Goal: Information Seeking & Learning: Understand process/instructions

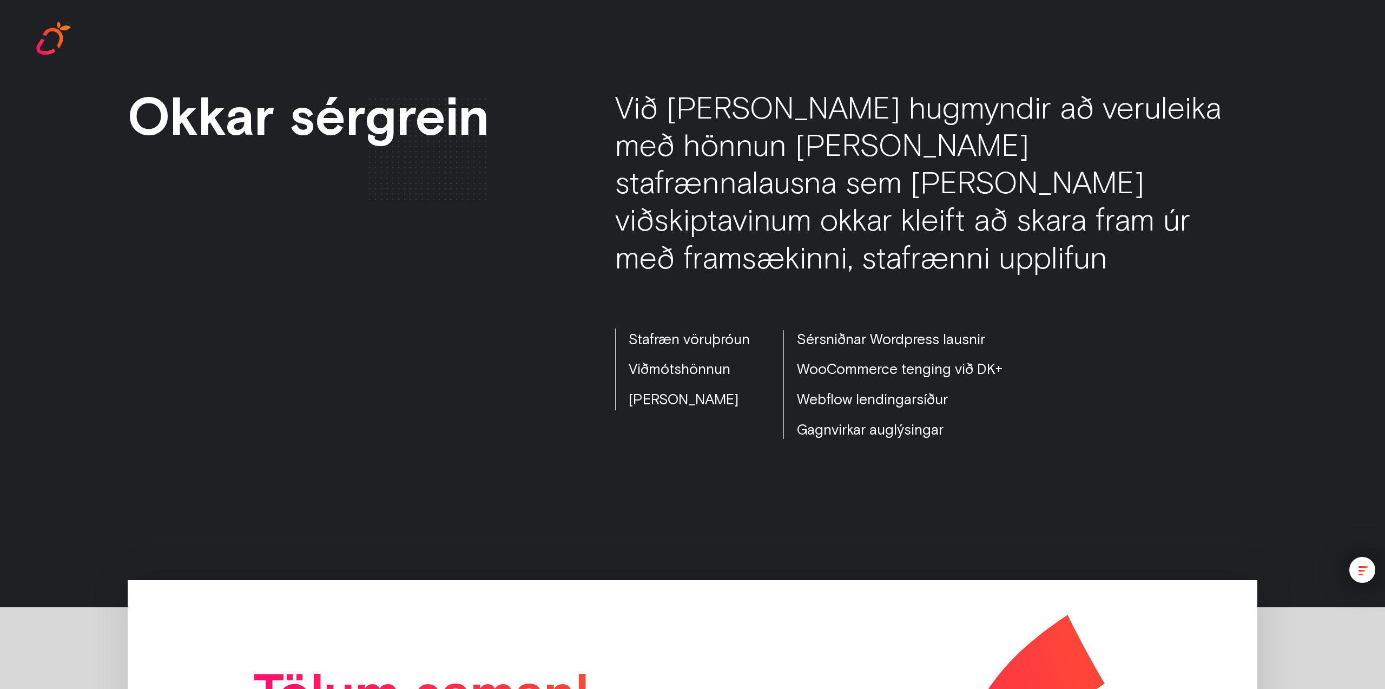
scroll to position [3171, 0]
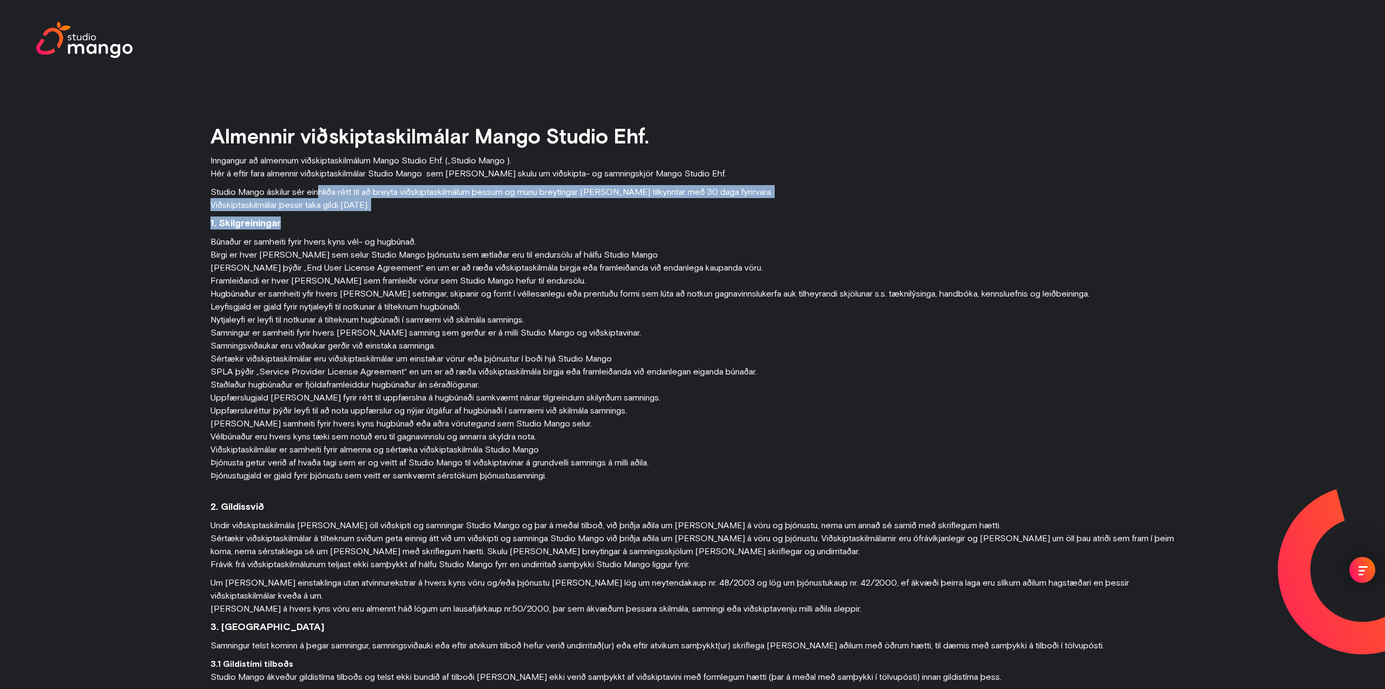
drag, startPoint x: 330, startPoint y: 189, endPoint x: 572, endPoint y: 222, distance: 244.0
click at [572, 222] on h4 "1. Skilgreiningar" at bounding box center [692, 222] width 964 height 13
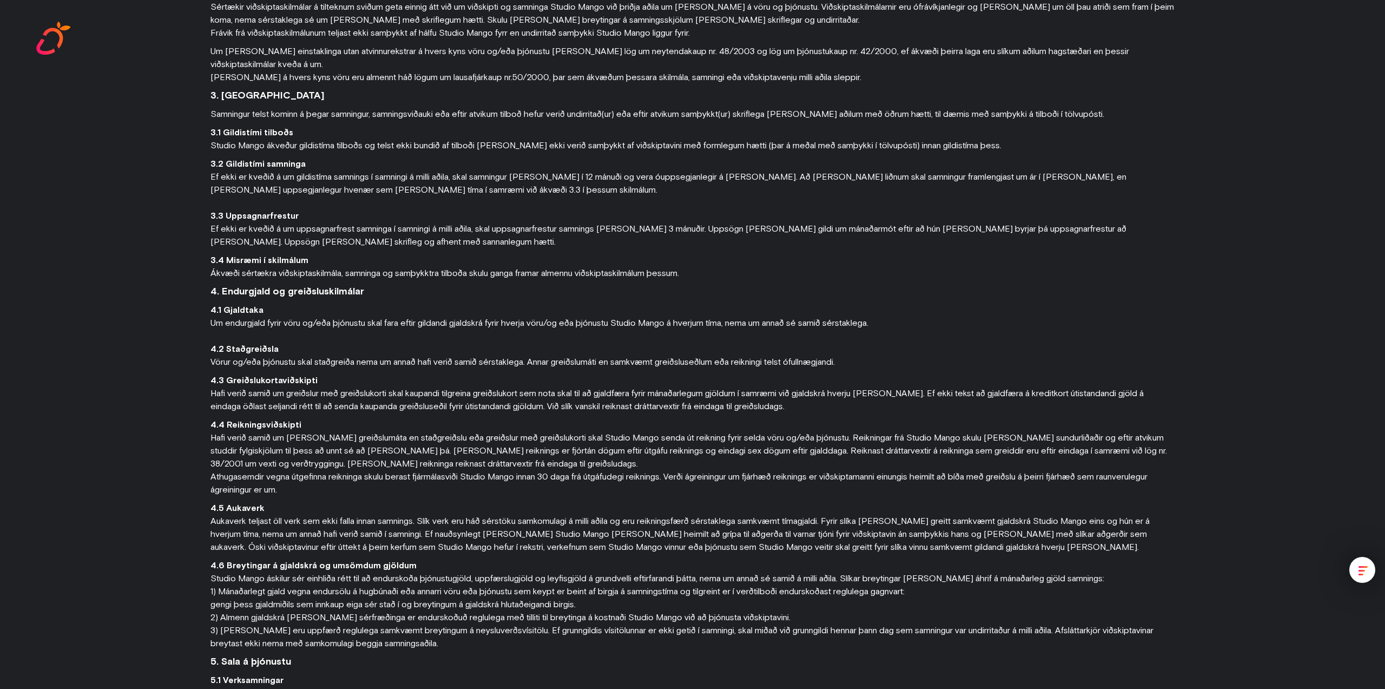
scroll to position [534, 0]
drag, startPoint x: 350, startPoint y: 588, endPoint x: 432, endPoint y: 592, distance: 81.8
click at [432, 592] on p "4.6 Breytingar á gjaldskrá og umsömdum gjöldum ‍ Studio Mango áskilur sér einhl…" at bounding box center [692, 601] width 964 height 91
drag, startPoint x: 454, startPoint y: 592, endPoint x: 273, endPoint y: 590, distance: 181.2
click at [274, 590] on p "4.6 Breytingar á gjaldskrá og umsömdum gjöldum ‍ Studio Mango áskilur sér einhl…" at bounding box center [692, 601] width 964 height 91
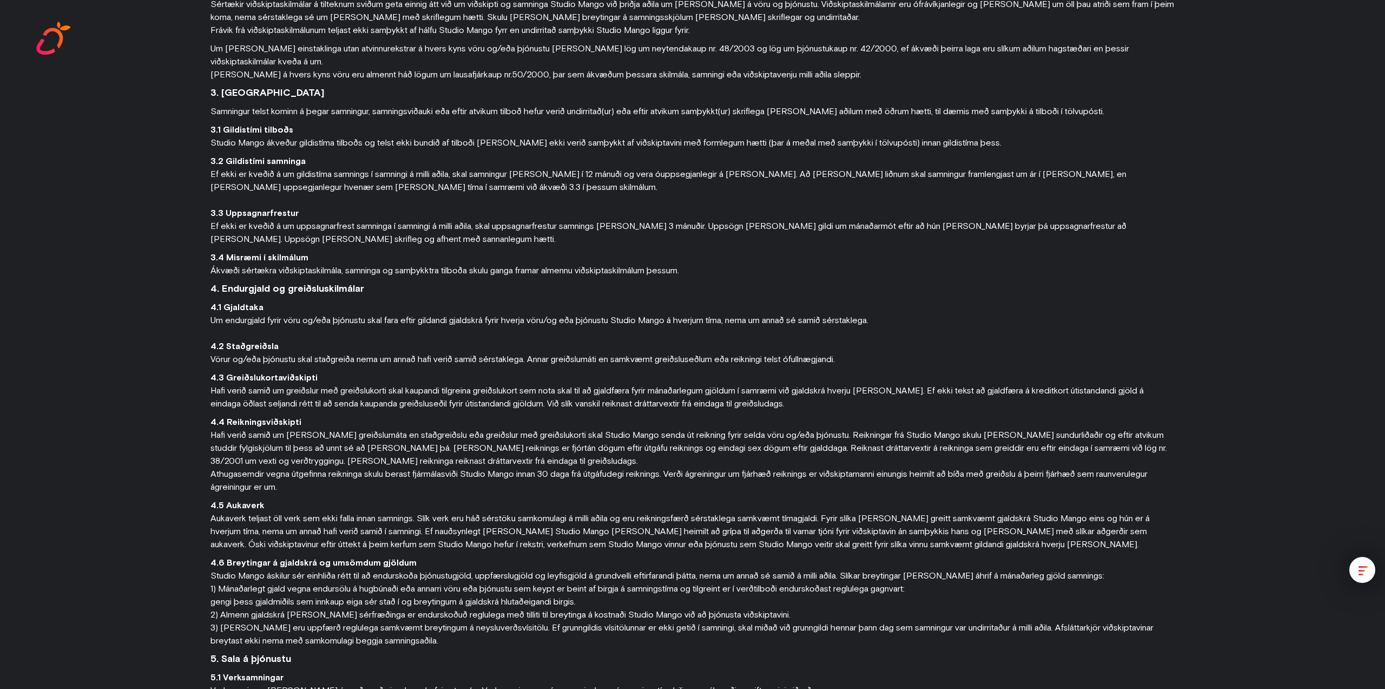
click at [241, 597] on p "4.6 Breytingar á gjaldskrá og umsömdum gjöldum ‍ Studio Mango áskilur sér einhl…" at bounding box center [692, 601] width 964 height 91
drag, startPoint x: 249, startPoint y: 602, endPoint x: 393, endPoint y: 602, distance: 143.9
click at [575, 603] on p "4.6 Breytingar á gjaldskrá og umsömdum gjöldum ‍ Studio Mango áskilur sér einhl…" at bounding box center [692, 601] width 964 height 91
click at [264, 609] on p "4.6 Breytingar á gjaldskrá og umsömdum gjöldum ‍ Studio Mango áskilur sér einhl…" at bounding box center [692, 601] width 964 height 91
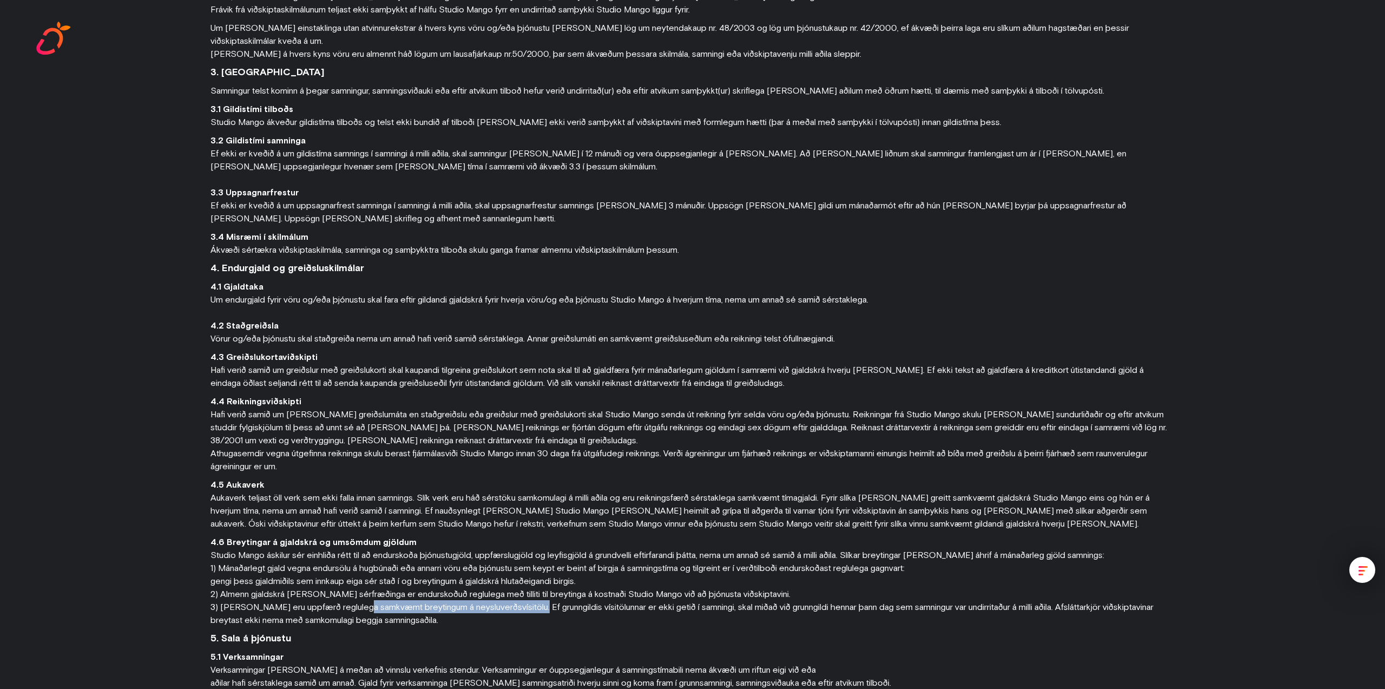
drag, startPoint x: 396, startPoint y: 608, endPoint x: 539, endPoint y: 605, distance: 142.8
click at [539, 605] on p "4.6 Breytingar á gjaldskrá og umsömdum gjöldum ‍ Studio Mango áskilur sér einhl…" at bounding box center [692, 580] width 964 height 91
drag, startPoint x: 574, startPoint y: 607, endPoint x: 662, endPoint y: 607, distance: 87.6
click at [662, 607] on p "4.6 Breytingar á gjaldskrá og umsömdum gjöldum ‍ Studio Mango áskilur sér einhl…" at bounding box center [692, 580] width 964 height 91
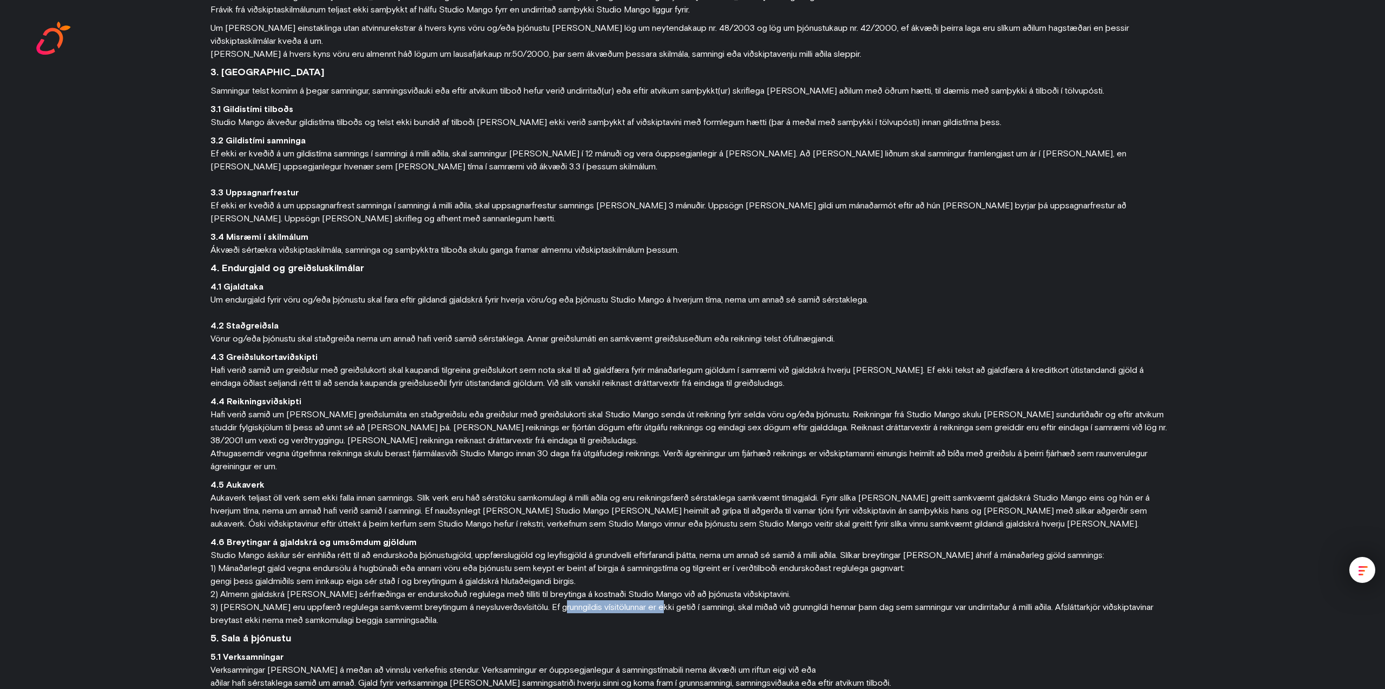
click at [662, 607] on p "4.6 Breytingar á gjaldskrá og umsömdum gjöldum ‍ Studio Mango áskilur sér einhl…" at bounding box center [692, 580] width 964 height 91
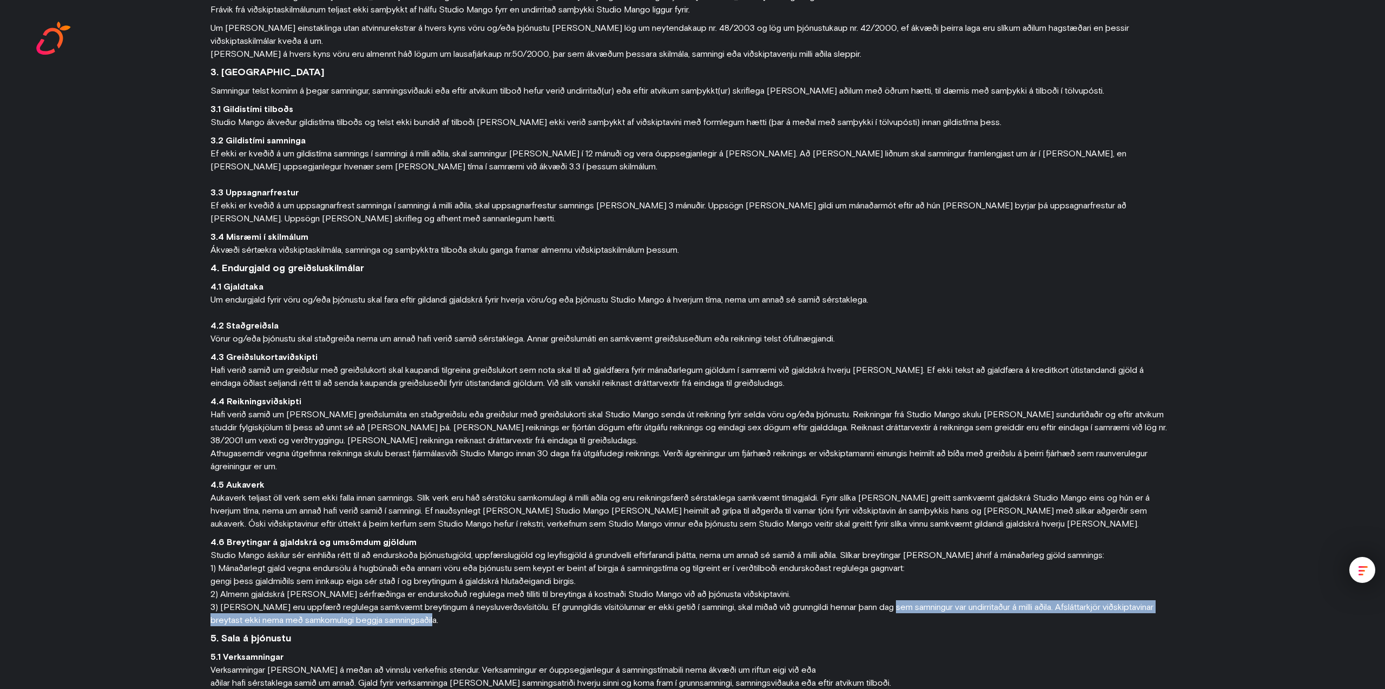
drag, startPoint x: 908, startPoint y: 605, endPoint x: 1090, endPoint y: 613, distance: 182.5
click at [1090, 613] on p "4.6 Breytingar á gjaldskrá og umsömdum gjöldum ‍ Studio Mango áskilur sér einhl…" at bounding box center [692, 580] width 964 height 91
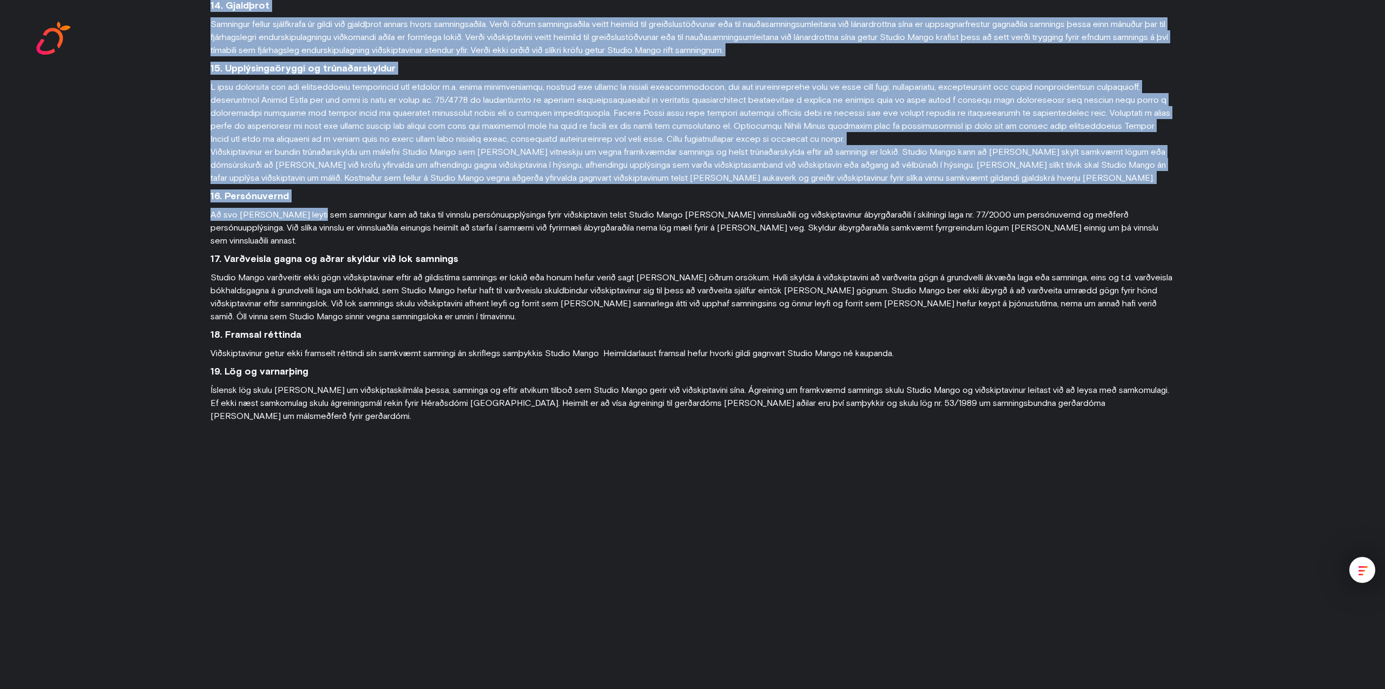
scroll to position [2717, 0]
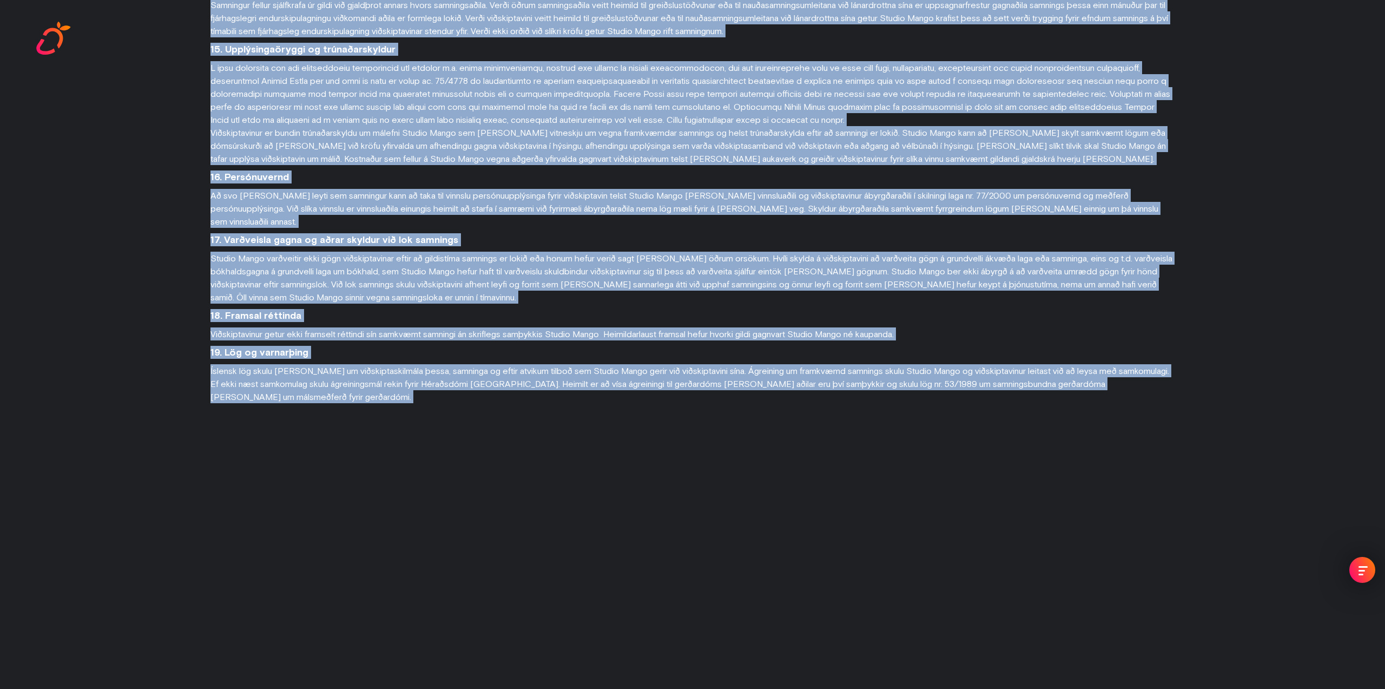
drag, startPoint x: 212, startPoint y: 67, endPoint x: 329, endPoint y: 391, distance: 345.1
copy div "Almennir viðskiptaskilmálar Mango Studio Ehf. Inngangur að almennum viðskiptask…"
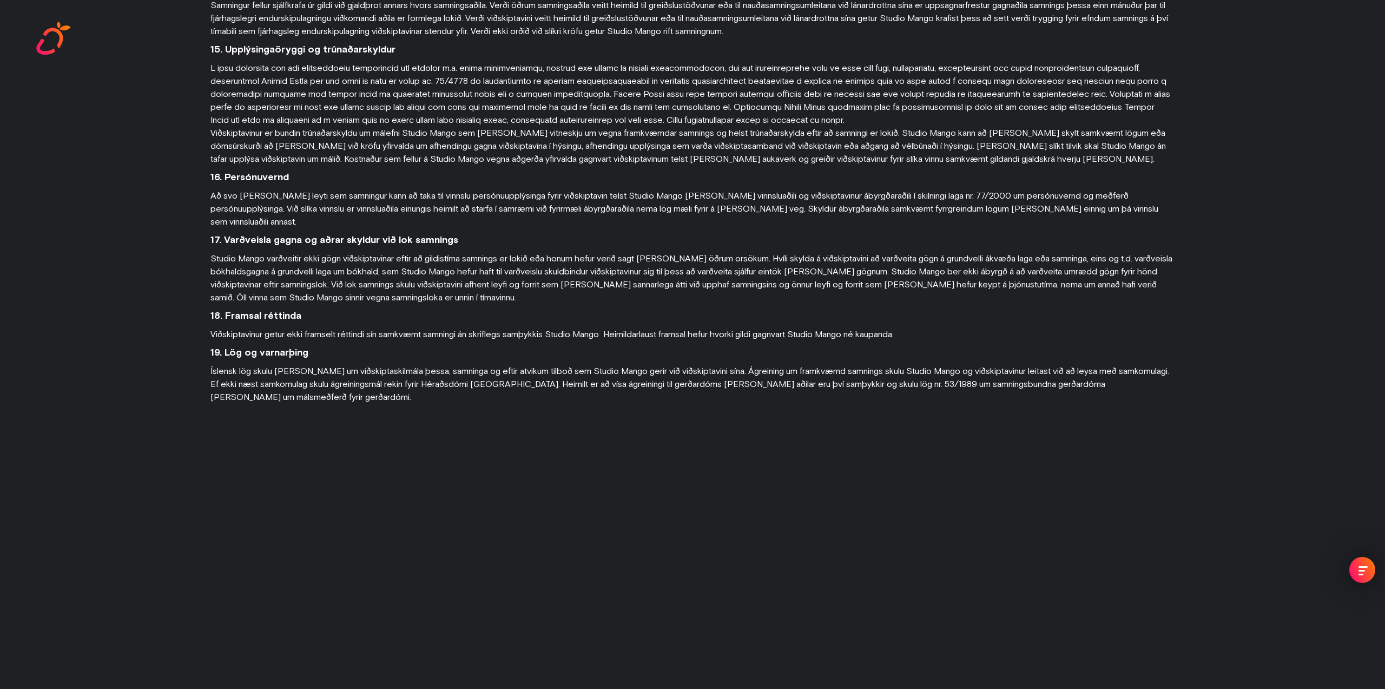
click at [266, 46] on div "Showreel Verkefni Stofan Samband" at bounding box center [692, 29] width 1385 height 58
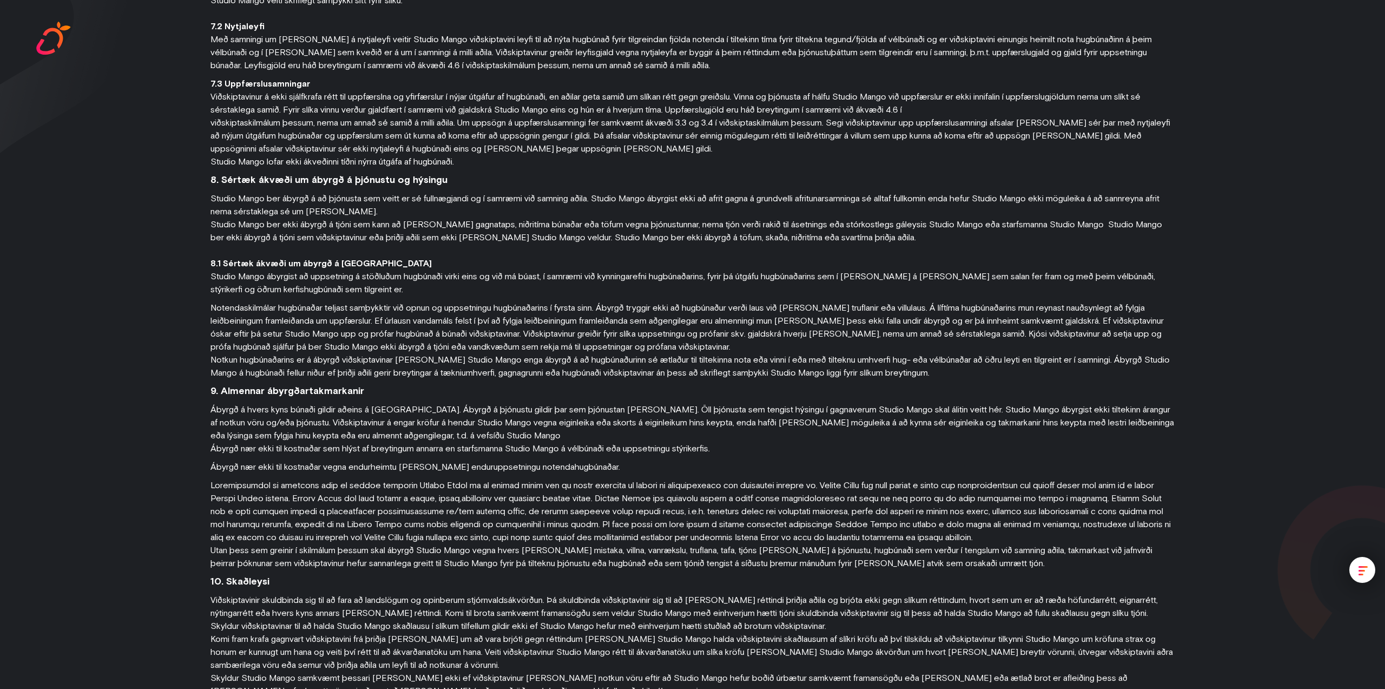
scroll to position [0, 0]
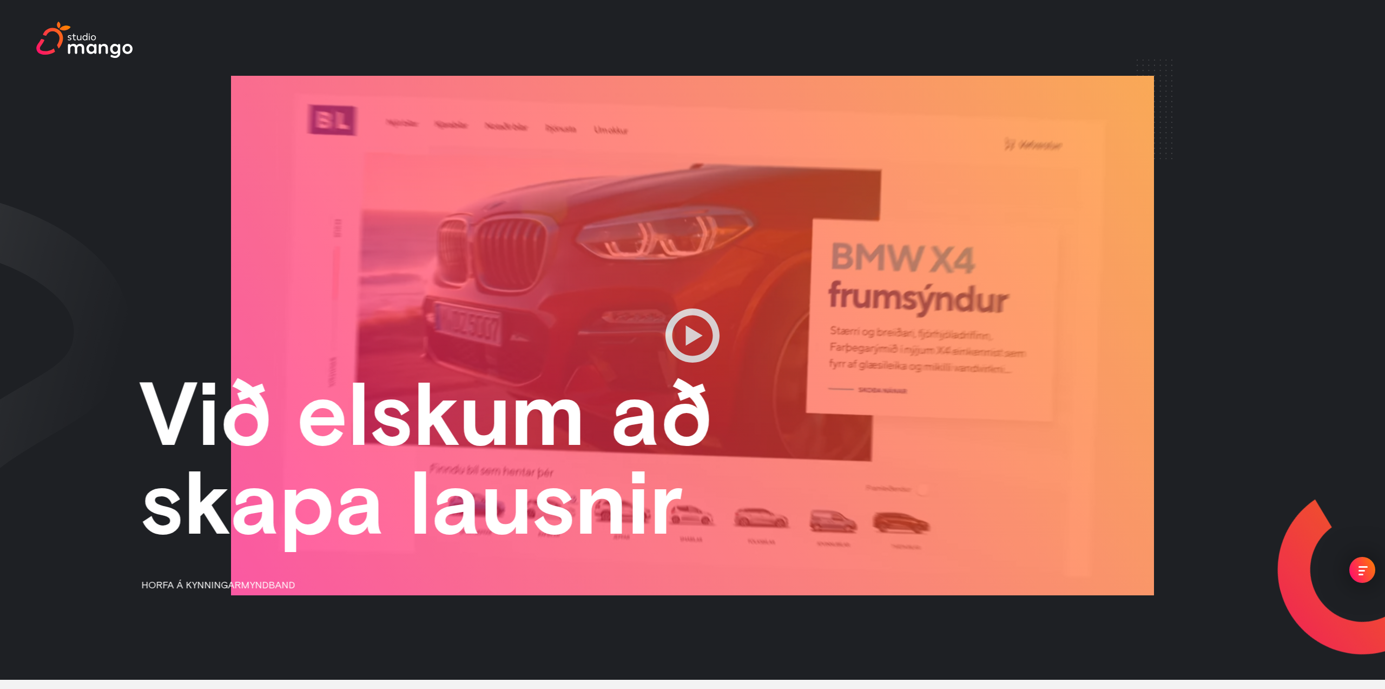
scroll to position [9, 0]
